Goal: Find specific page/section: Find specific page/section

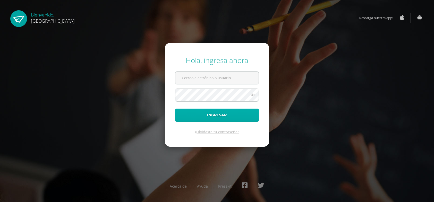
type input "[EMAIL_ADDRESS][PERSON_NAME][DOMAIN_NAME]"
click at [204, 114] on button "Ingresar" at bounding box center [217, 115] width 84 height 13
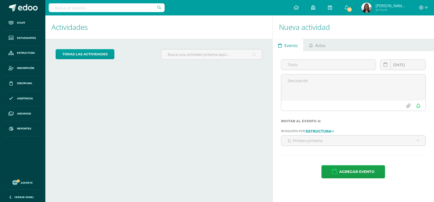
click at [60, 8] on input "text" at bounding box center [107, 7] width 116 height 9
type input "soto cano"
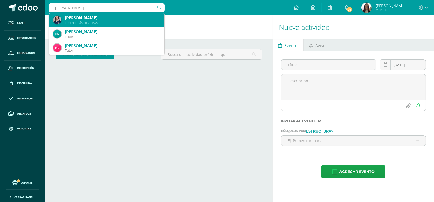
click at [86, 18] on div "Daniela Rocío Soto Cano" at bounding box center [112, 17] width 95 height 5
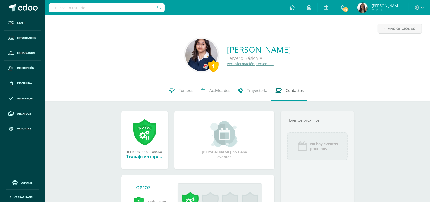
click at [294, 90] on span "Contactos" at bounding box center [295, 90] width 18 height 5
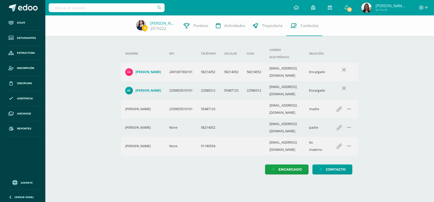
click at [149, 70] on h4 "[PERSON_NAME]" at bounding box center [149, 72] width 26 height 4
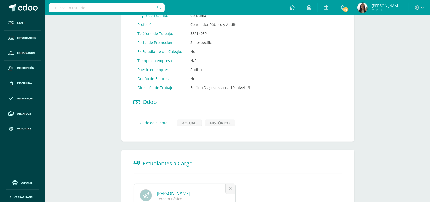
scroll to position [296, 0]
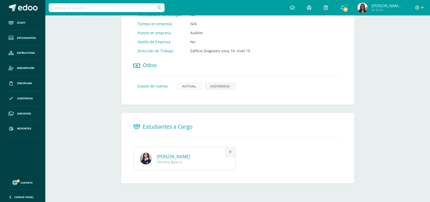
click at [185, 86] on link "Actual" at bounding box center [189, 86] width 25 height 7
